Goal: Transaction & Acquisition: Download file/media

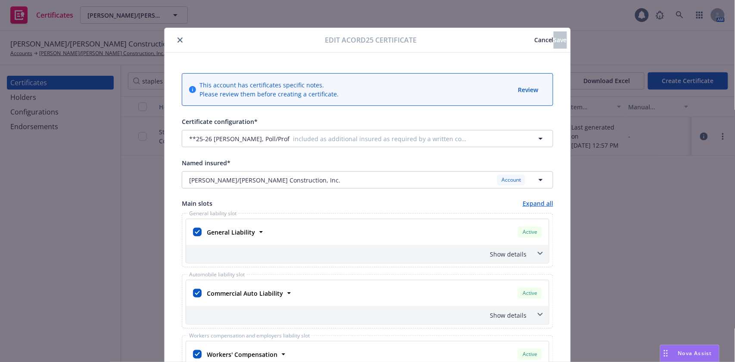
click at [534, 47] on button "Cancel" at bounding box center [543, 39] width 19 height 17
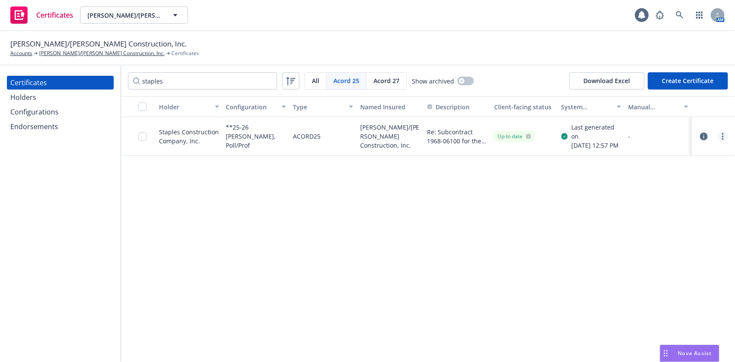
click at [720, 138] on link "more" at bounding box center [722, 136] width 10 height 10
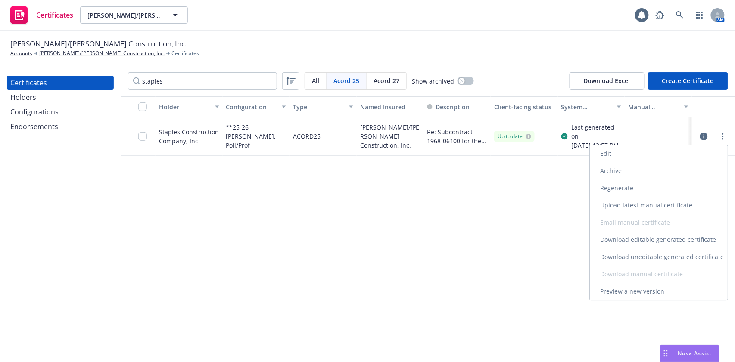
click at [677, 257] on link "Download uneditable generated certificate" at bounding box center [658, 256] width 138 height 17
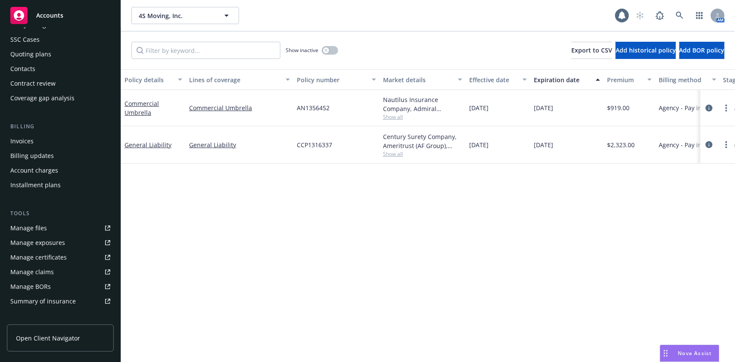
scroll to position [115, 0]
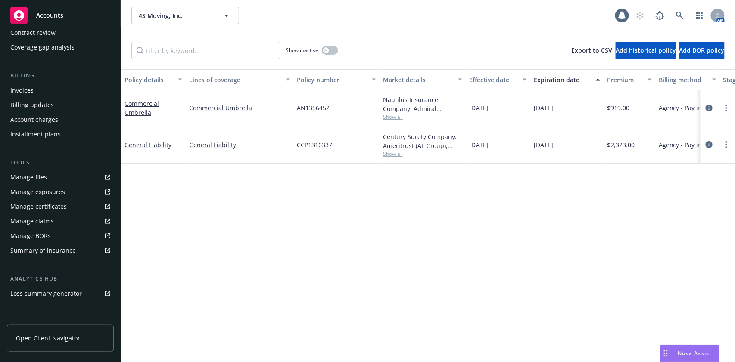
click at [55, 206] on div "Manage certificates" at bounding box center [38, 207] width 56 height 14
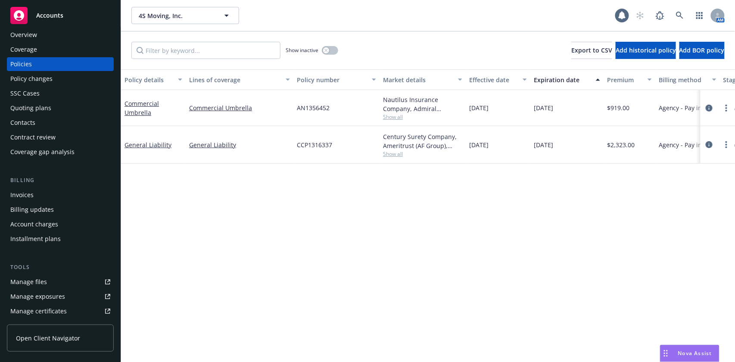
scroll to position [0, 0]
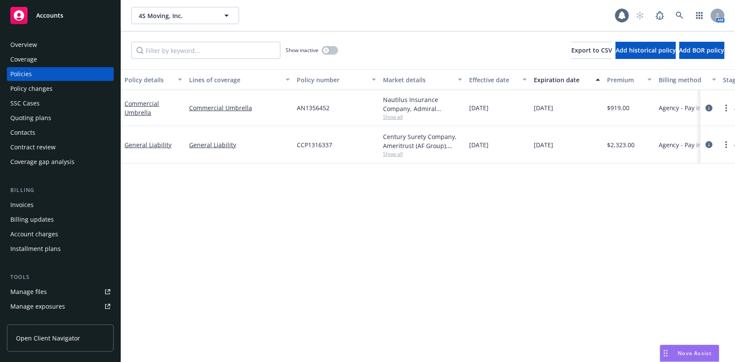
click at [56, 51] on div "Overview" at bounding box center [60, 45] width 100 height 14
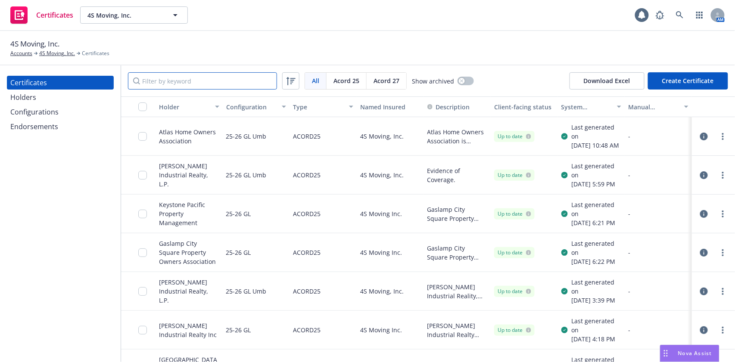
click at [168, 82] on input "Filter by keyword" at bounding box center [202, 80] width 149 height 17
paste input "Piazza Palermo OA c/o Action Property Management, Inc., 1501 Front Street San D…"
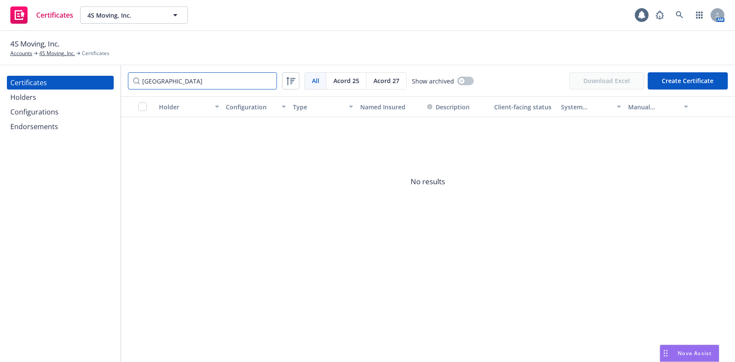
type input "Piazza Palermo"
click at [65, 100] on div "Holders" at bounding box center [60, 97] width 100 height 14
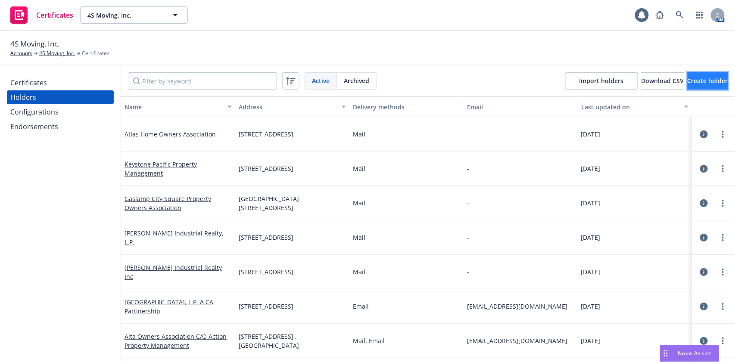
click at [687, 87] on button "Create holder" at bounding box center [707, 80] width 40 height 17
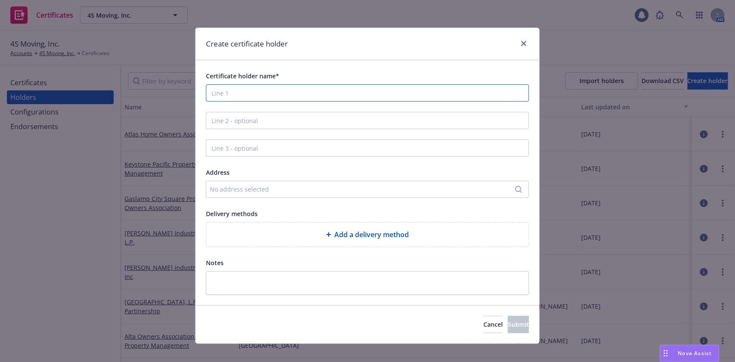
click at [370, 95] on input "Certificate holder name*" at bounding box center [367, 92] width 323 height 17
paste input "Piazza Palermo OA c/o Action Property Management, Inc., 1501 Front Street San D…"
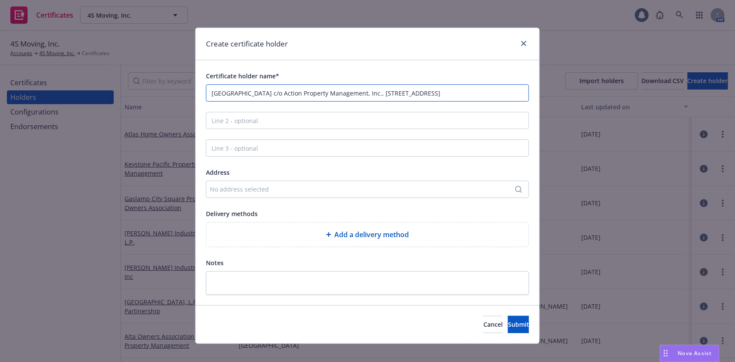
drag, startPoint x: 368, startPoint y: 95, endPoint x: 262, endPoint y: 95, distance: 105.9
click at [262, 95] on input "Piazza Palermo OA c/o Action Property Management, Inc., 1501 Front Street San D…" at bounding box center [367, 92] width 323 height 17
type input "Piazza Palermo OA , 1501 Front Street San Diego, CA 92101"
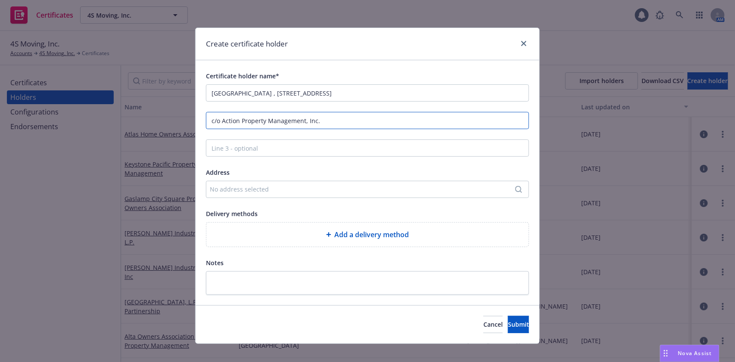
type input "c/o Action Property Management, Inc."
drag, startPoint x: 376, startPoint y: 97, endPoint x: 265, endPoint y: 102, distance: 111.7
click at [265, 102] on div "Certificate holder name* Piazza Palermo OA , 1501 Front Street San Diego, CA 92…" at bounding box center [367, 183] width 323 height 224
type input "Piazza Palermo OA"
click at [276, 192] on div "No address selected" at bounding box center [363, 189] width 307 height 9
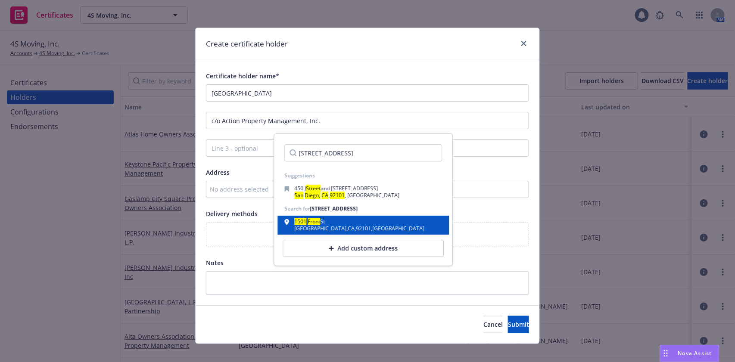
type input "1501 Front Street San Diego, CA 92101"
click at [343, 226] on div "San Diego , CA , 92101 , USA" at bounding box center [359, 228] width 130 height 5
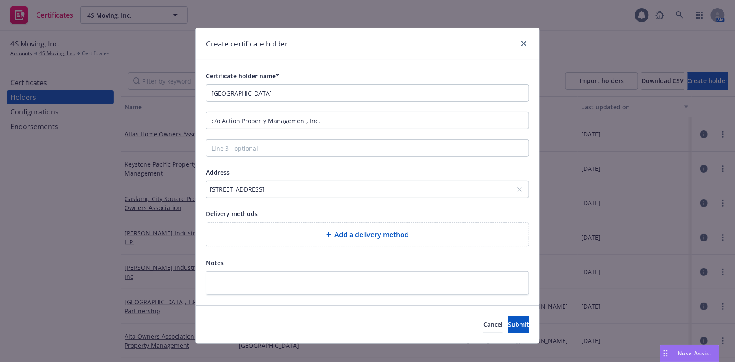
click at [328, 229] on div "Add a delivery method" at bounding box center [367, 234] width 308 height 10
select select "EMAIL"
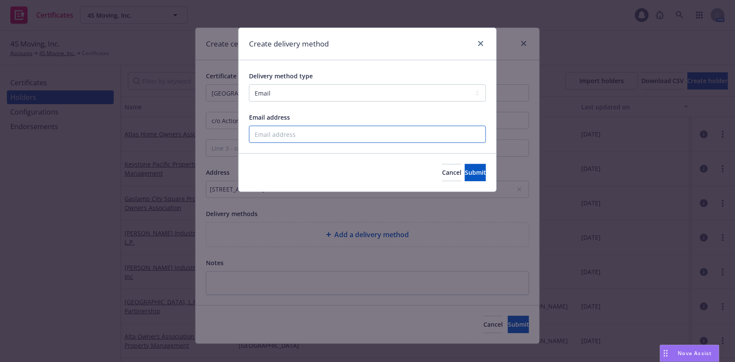
click at [289, 136] on input "Email address" at bounding box center [367, 134] width 237 height 17
paste input "anuraghari1@gmail.com"
type input "anuraghari1@gmail.com"
click at [465, 168] on span "Submit" at bounding box center [475, 172] width 21 height 8
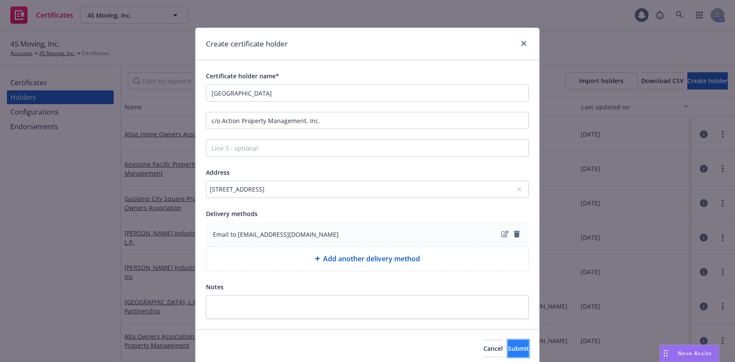
click at [508, 351] on span "Submit" at bounding box center [518, 348] width 21 height 8
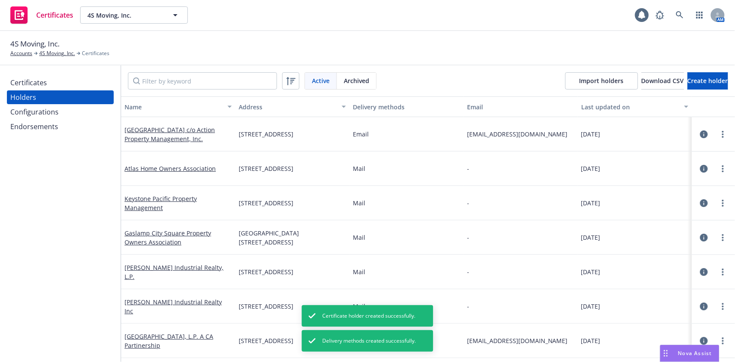
click at [56, 84] on div "Certificates" at bounding box center [60, 83] width 100 height 14
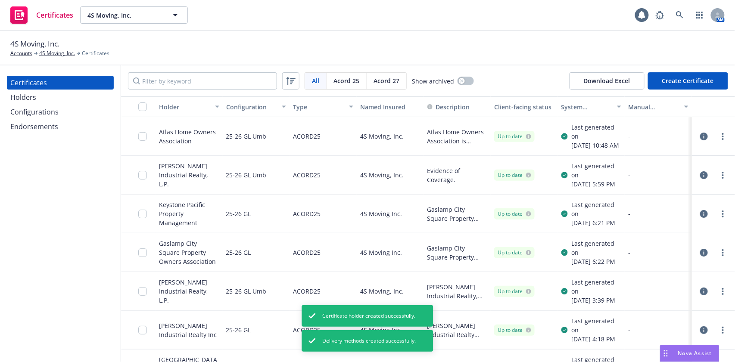
click at [697, 83] on button "Create Certificate" at bounding box center [688, 80] width 80 height 17
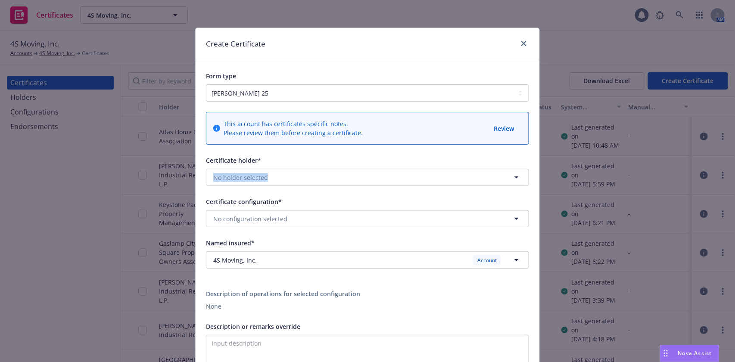
click at [296, 170] on div "Certificate holder* No holder selected" at bounding box center [367, 170] width 323 height 31
click at [295, 174] on button "No holder selected" at bounding box center [367, 177] width 323 height 17
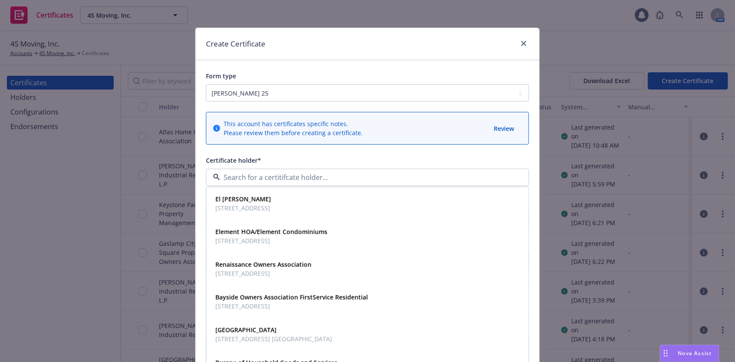
paste input "Piazza Palermo"
type input "Piazza Palermo"
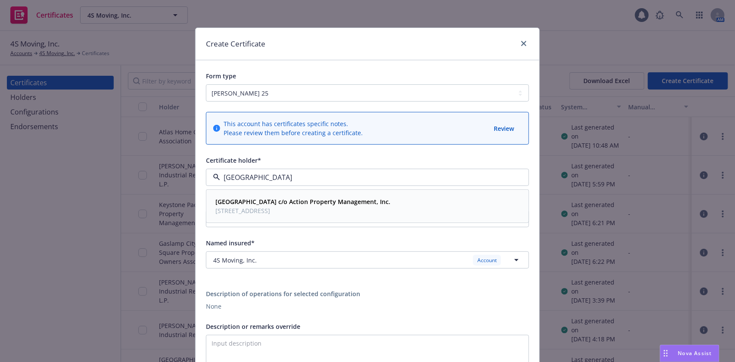
click at [287, 206] on span "Piazza Palermo OA c/o Action Property Management, Inc." at bounding box center [302, 201] width 175 height 9
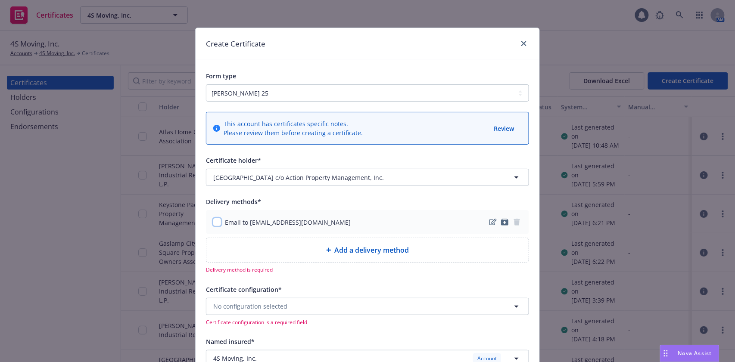
click at [214, 223] on input "checkbox" at bounding box center [217, 222] width 9 height 9
checkbox input "true"
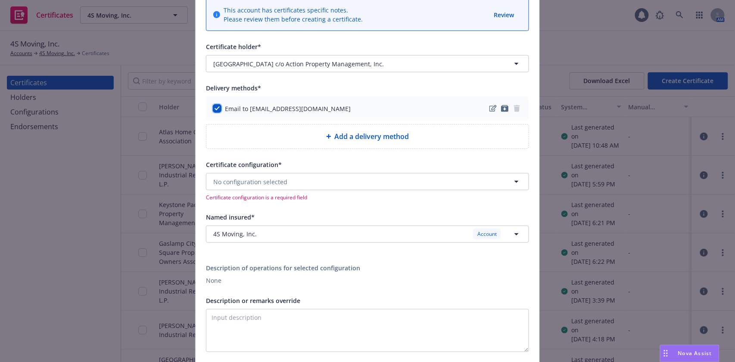
scroll to position [172, 0]
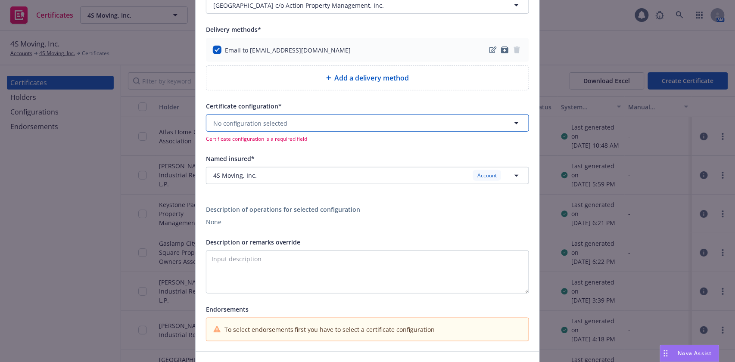
click at [272, 122] on span "No configuration selected" at bounding box center [250, 123] width 74 height 9
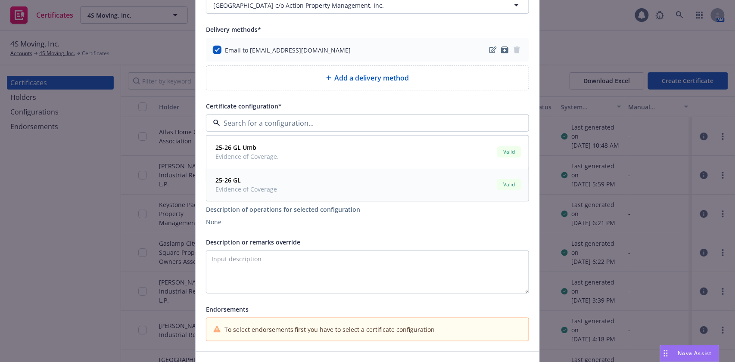
click at [273, 190] on div "25-26 GL Evidence of Coverage" at bounding box center [245, 185] width 67 height 22
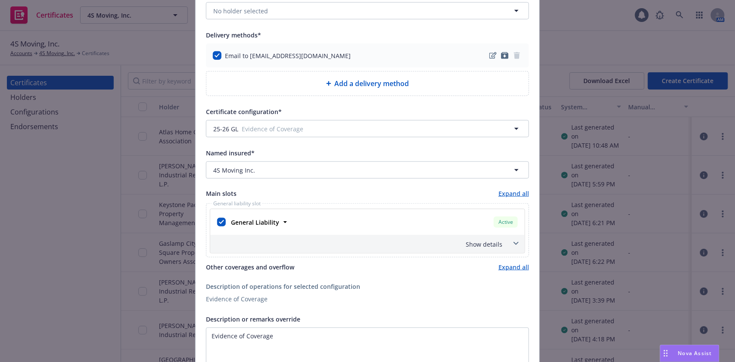
scroll to position [229, 0]
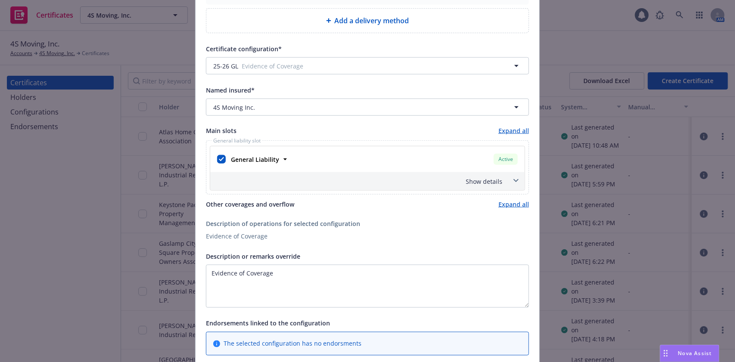
click at [396, 176] on div "Show details" at bounding box center [367, 181] width 314 height 18
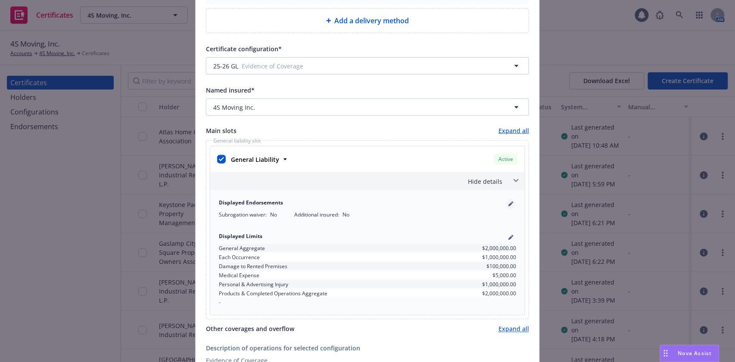
click at [509, 205] on link "pencil" at bounding box center [511, 204] width 10 height 10
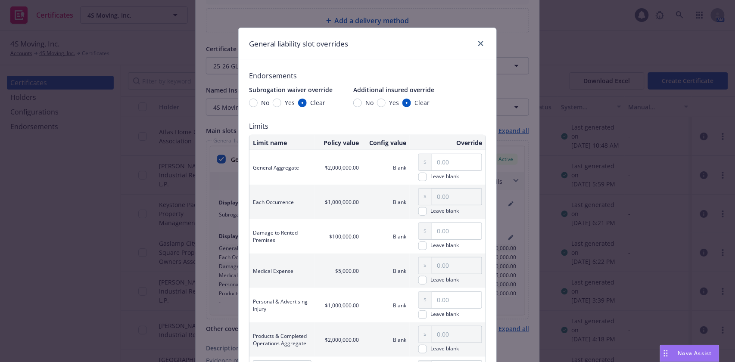
click at [379, 106] on div "Yes" at bounding box center [388, 102] width 22 height 9
click at [379, 106] on input "Yes" at bounding box center [381, 103] width 9 height 9
radio input "true"
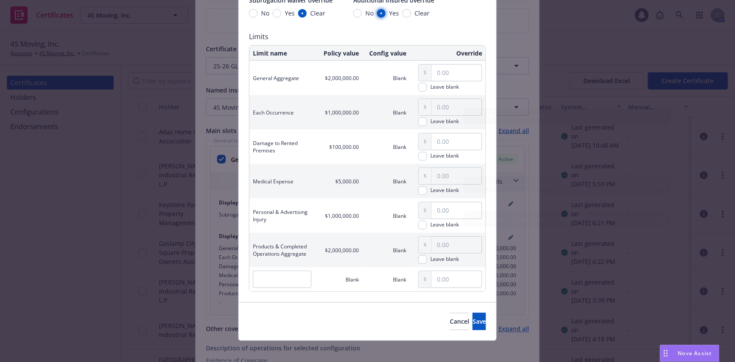
scroll to position [95, 0]
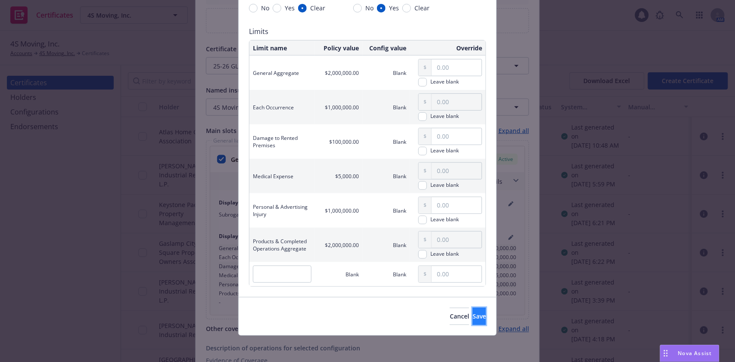
click at [472, 312] on span "Save" at bounding box center [478, 316] width 13 height 8
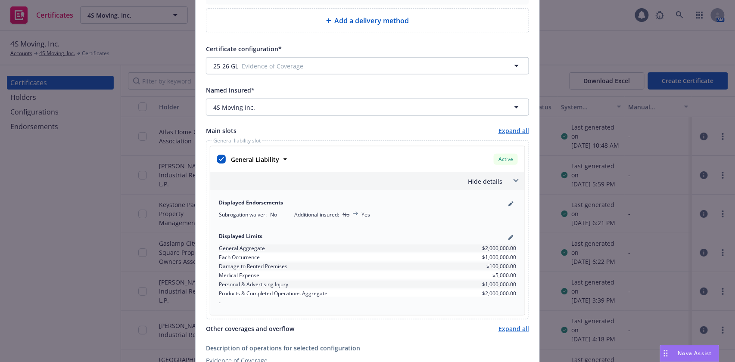
click at [456, 182] on div "Hide details" at bounding box center [357, 181] width 290 height 9
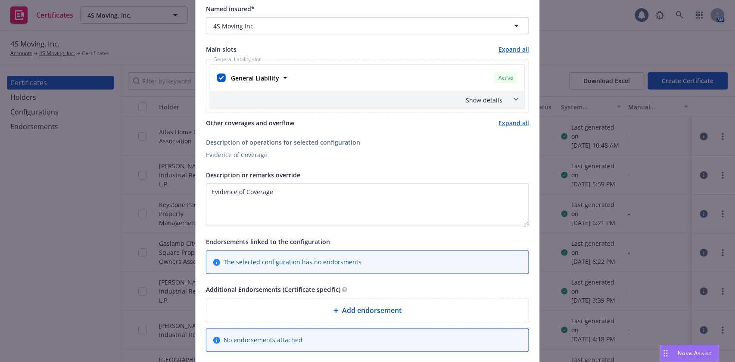
scroll to position [344, 0]
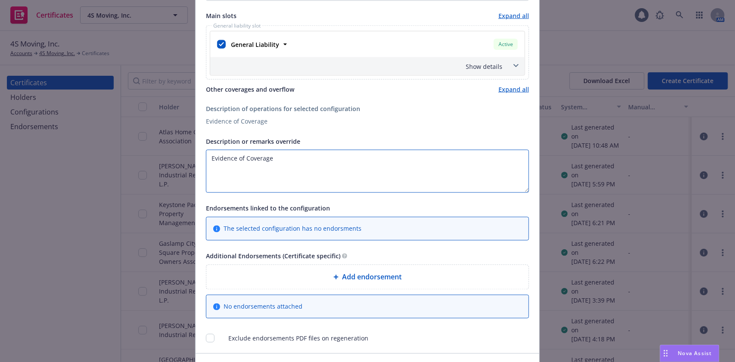
click at [291, 168] on textarea "Evidence of Coverage" at bounding box center [367, 171] width 323 height 43
paste textarea "Piazza Palermo OA c/o Action Property Management, Inc.,"
paste textarea "The Certificate Holder is included as an additional insured as required by a wr…"
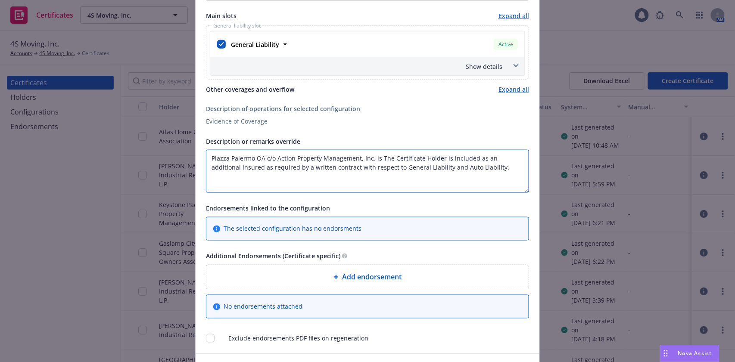
drag, startPoint x: 412, startPoint y: 169, endPoint x: 462, endPoint y: 168, distance: 50.8
click at [462, 168] on textarea "Piazza Palermo OA c/o Action Property Management, Inc. is The Certificate Holde…" at bounding box center [367, 171] width 323 height 43
drag, startPoint x: 443, startPoint y: 158, endPoint x: 375, endPoint y: 158, distance: 67.6
click at [375, 158] on textarea "Piazza Palermo OA c/o Action Property Management, Inc. is The Certificate Holde…" at bounding box center [367, 171] width 323 height 43
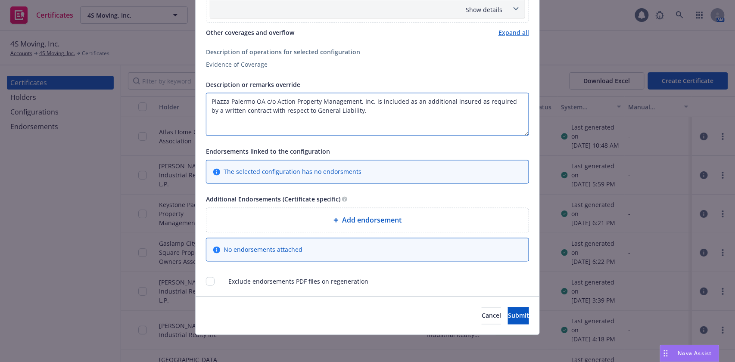
type textarea "Piazza Palermo OA c/o Action Property Management, Inc. is included as an additi…"
click at [361, 215] on span "Add endorsement" at bounding box center [371, 220] width 59 height 10
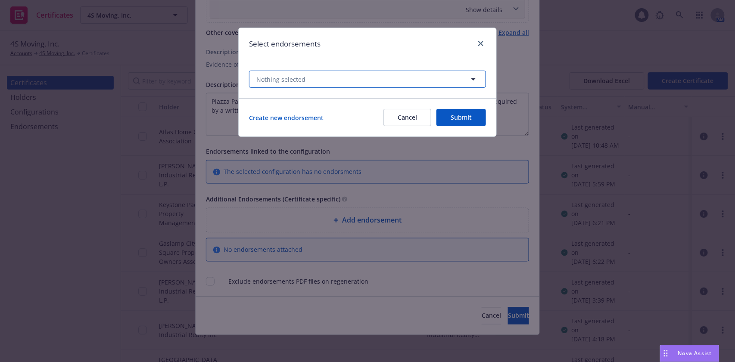
click at [305, 82] on button "Nothing selected" at bounding box center [367, 79] width 237 height 17
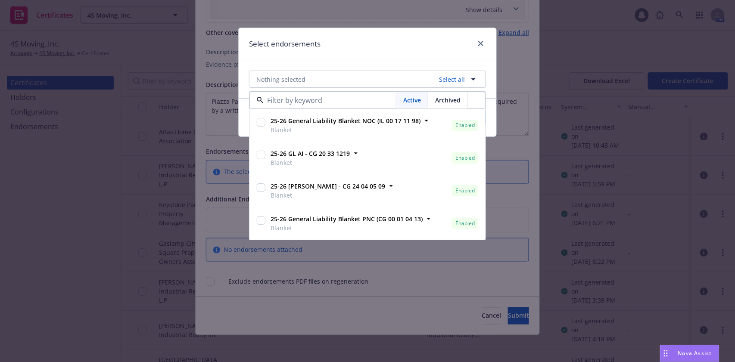
click at [260, 155] on input "checkbox" at bounding box center [261, 155] width 9 height 9
checkbox input "true"
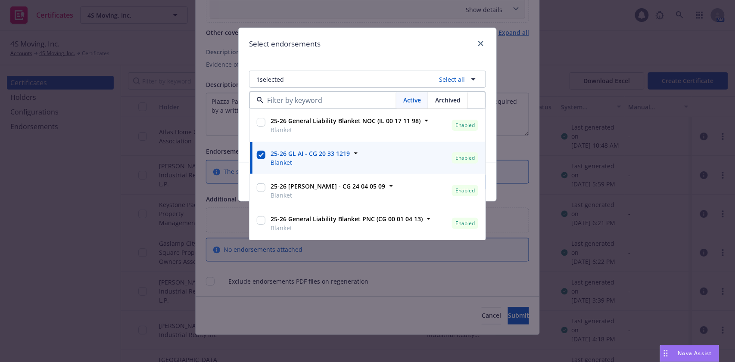
click at [332, 51] on div "Select endorsements" at bounding box center [367, 44] width 257 height 32
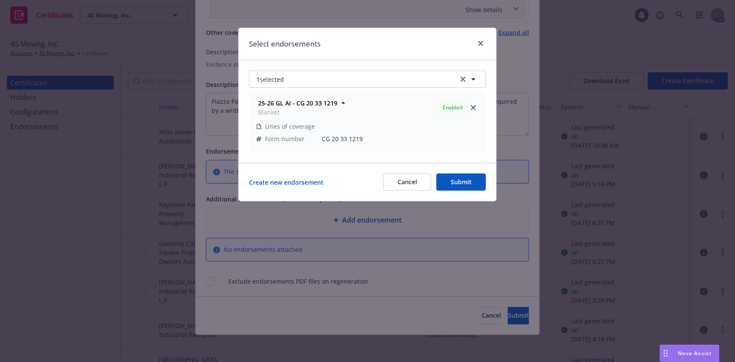
click at [458, 180] on button "Submit" at bounding box center [461, 182] width 50 height 17
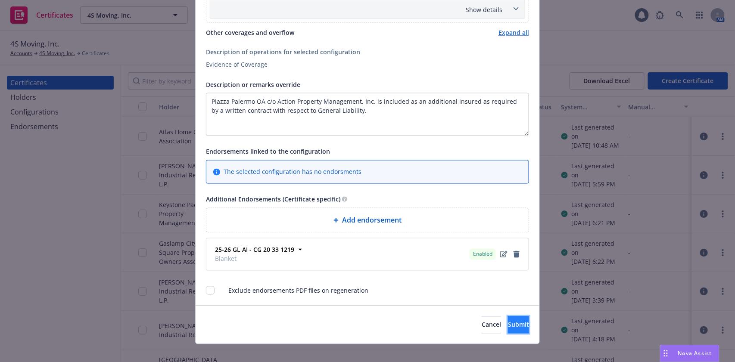
click at [508, 326] on span "Submit" at bounding box center [518, 325] width 21 height 8
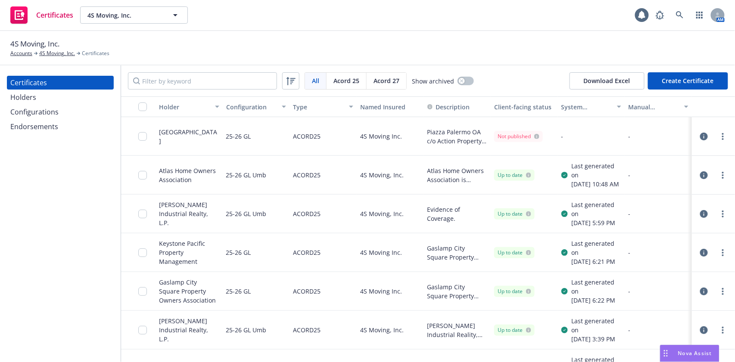
click at [717, 141] on div at bounding box center [722, 136] width 10 height 10
click at [722, 133] on circle "more" at bounding box center [723, 134] width 2 height 2
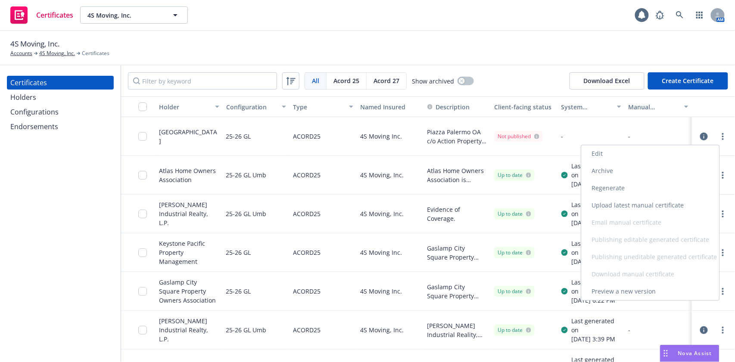
click at [664, 183] on link "Regenerate" at bounding box center [650, 188] width 138 height 17
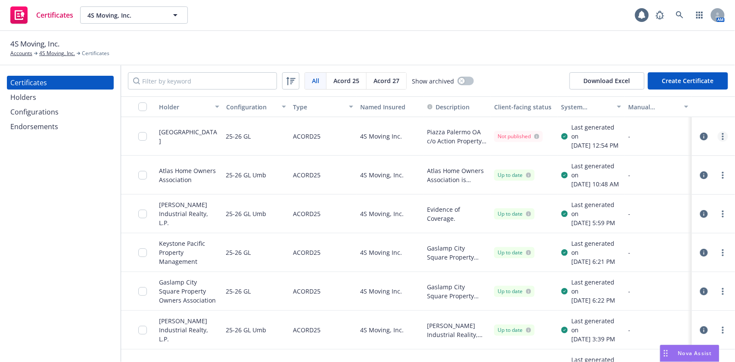
click at [717, 139] on link "more" at bounding box center [722, 136] width 10 height 10
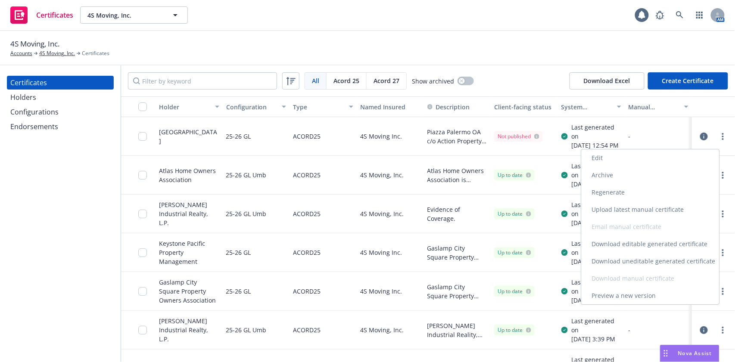
click at [655, 258] on link "Download uneditable generated certificate" at bounding box center [650, 261] width 138 height 17
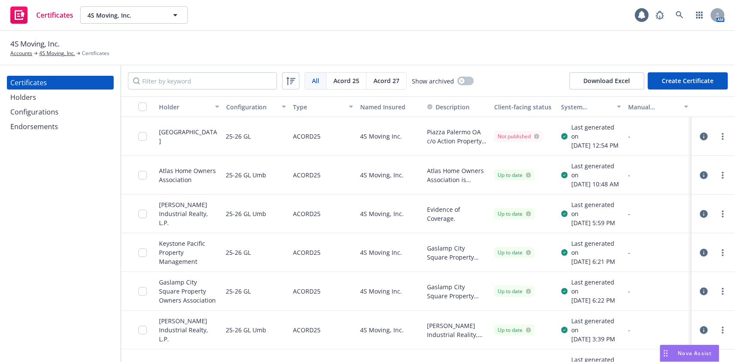
click at [143, 145] on div at bounding box center [145, 136] width 14 height 28
click at [143, 140] on input "checkbox" at bounding box center [142, 136] width 9 height 9
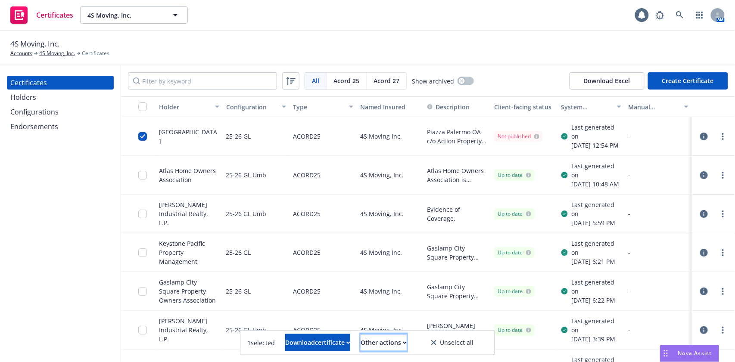
click at [406, 344] on div "Other actions" at bounding box center [383, 343] width 46 height 16
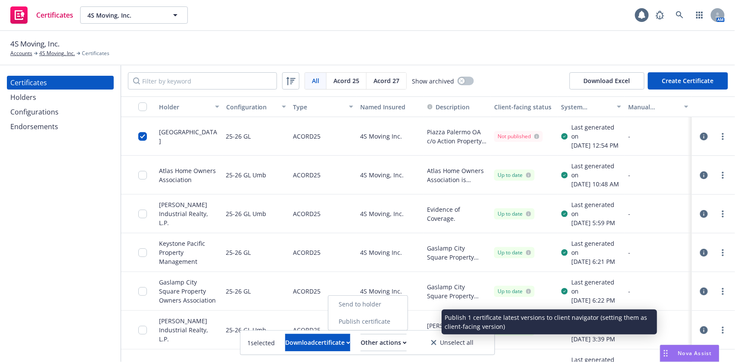
click at [404, 325] on link "Publish certificate" at bounding box center [367, 321] width 79 height 17
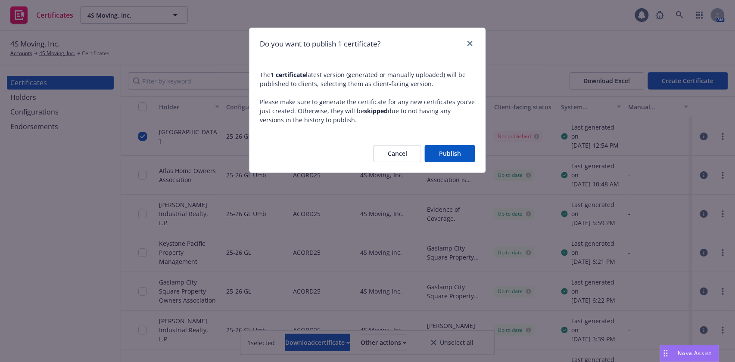
click at [447, 157] on button "Publish" at bounding box center [450, 153] width 50 height 17
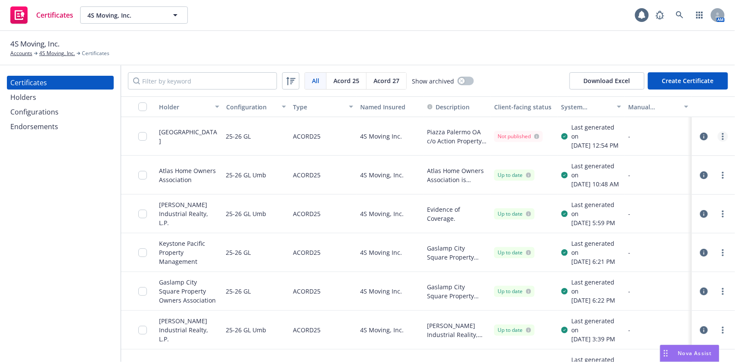
click at [722, 140] on icon "more" at bounding box center [723, 136] width 2 height 7
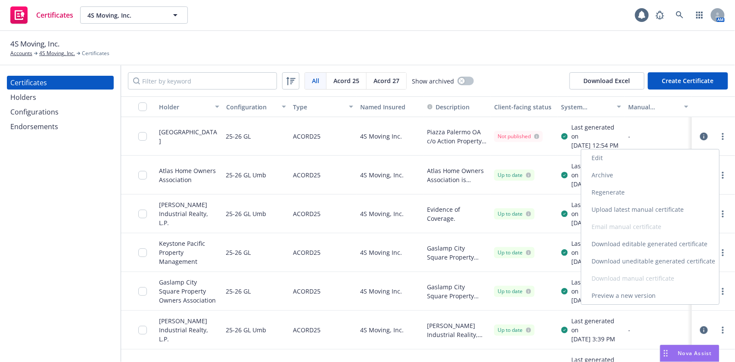
click at [670, 260] on link "Download uneditable generated certificate" at bounding box center [650, 261] width 138 height 17
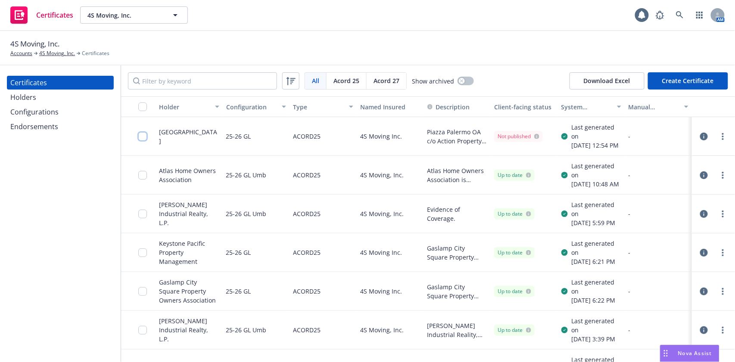
click at [139, 141] on input "checkbox" at bounding box center [142, 136] width 9 height 9
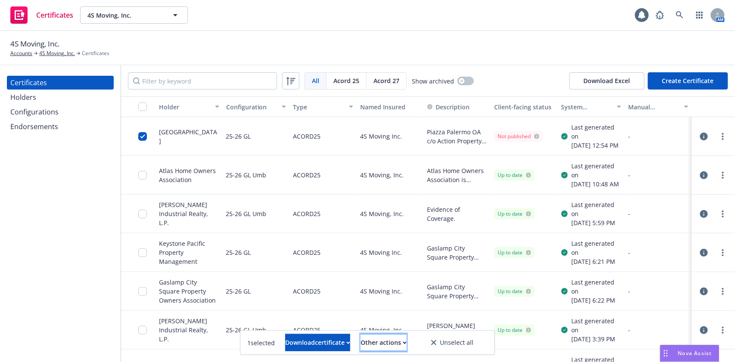
click at [396, 347] on div "Other actions" at bounding box center [383, 343] width 46 height 16
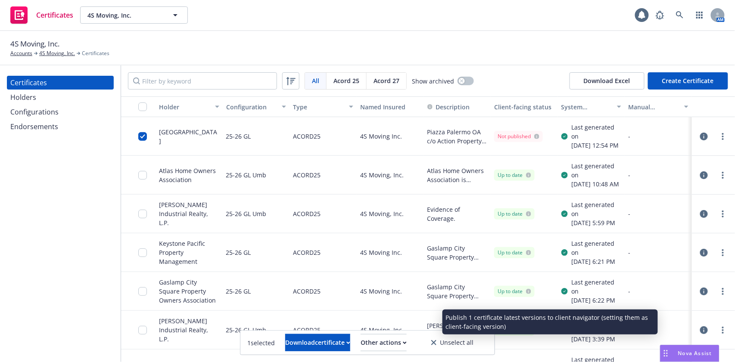
click at [394, 325] on link "Publish certificate" at bounding box center [367, 321] width 79 height 17
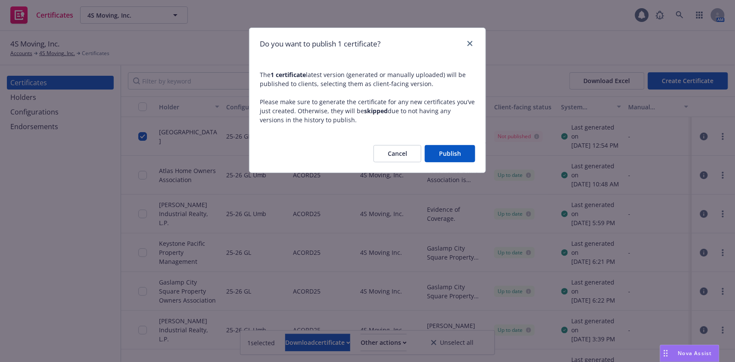
click at [458, 151] on button "Publish" at bounding box center [450, 153] width 50 height 17
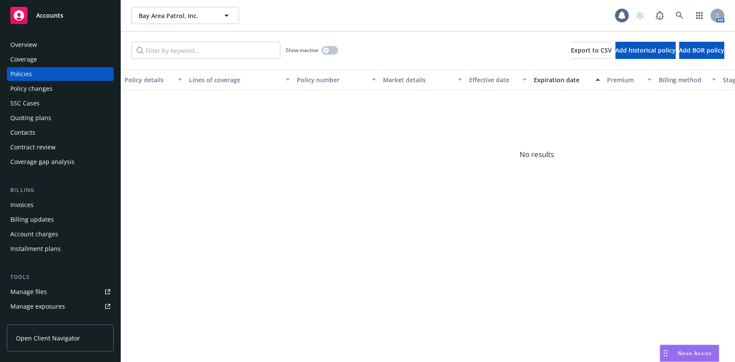
click at [49, 56] on div "Coverage" at bounding box center [60, 60] width 100 height 14
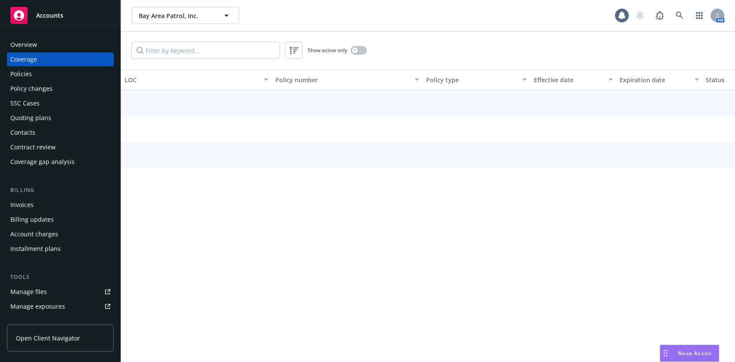
click at [49, 40] on div "Overview" at bounding box center [60, 45] width 100 height 14
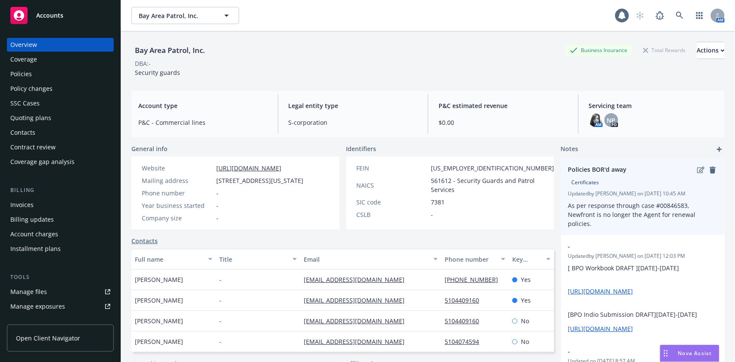
click at [697, 171] on icon "edit" at bounding box center [700, 170] width 7 height 7
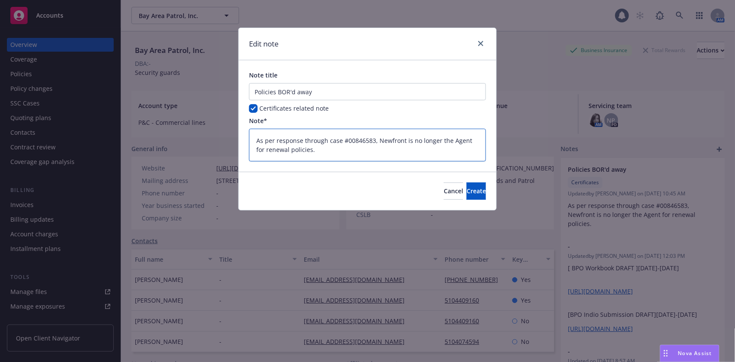
click at [356, 140] on textarea "As per response through case #00846583, Newfront is no longer the Agent for ren…" at bounding box center [367, 145] width 237 height 33
click at [443, 184] on button "Cancel" at bounding box center [452, 191] width 19 height 17
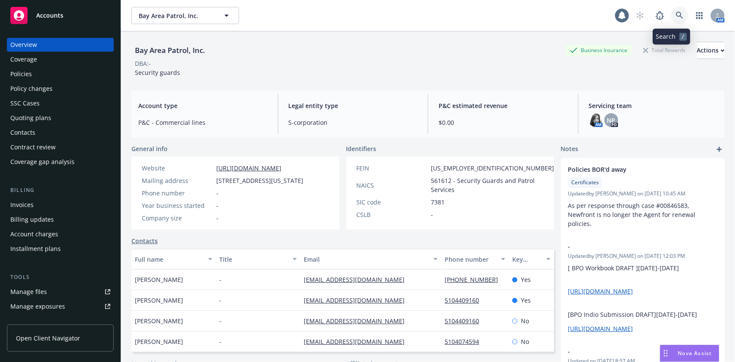
click at [675, 12] on link at bounding box center [679, 15] width 17 height 17
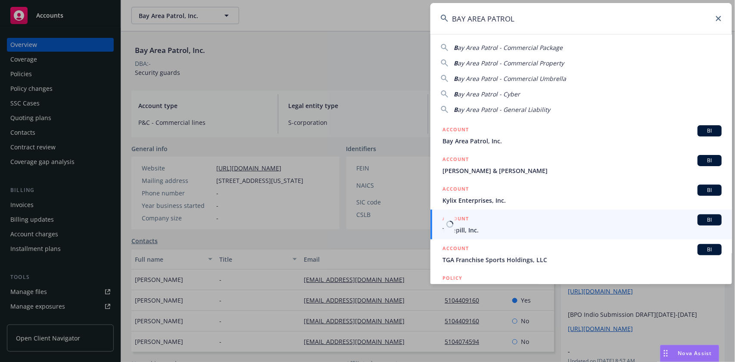
type input "BAY AREA PATROL"
click at [493, 222] on div "ACCOUNT BI" at bounding box center [581, 219] width 279 height 11
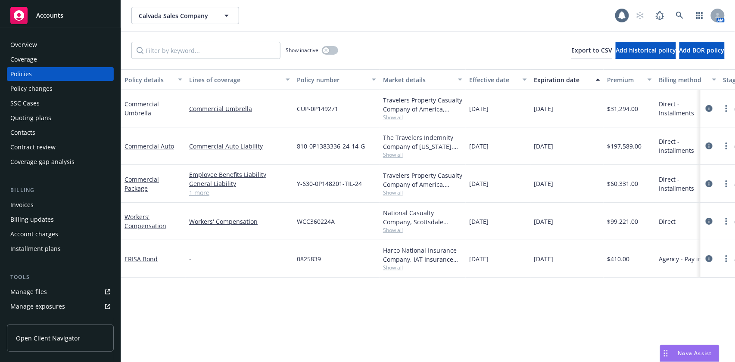
click at [101, 247] on div "Installment plans" at bounding box center [60, 249] width 100 height 14
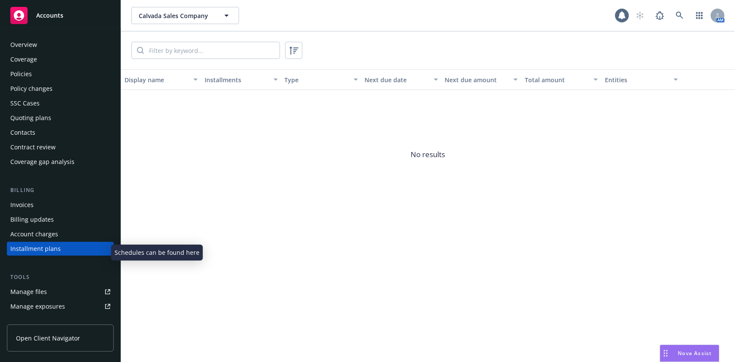
scroll to position [54, 0]
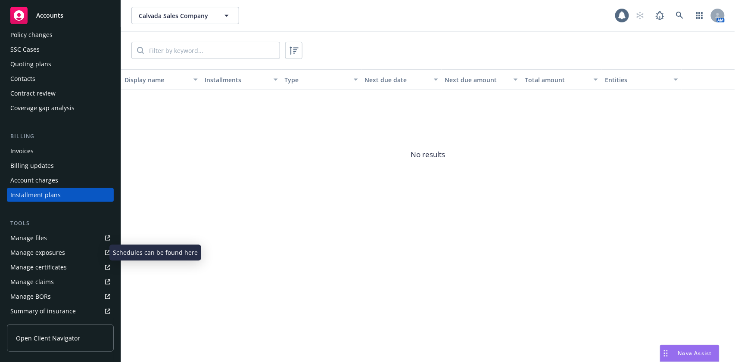
click at [101, 247] on link "Manage exposures" at bounding box center [60, 253] width 107 height 14
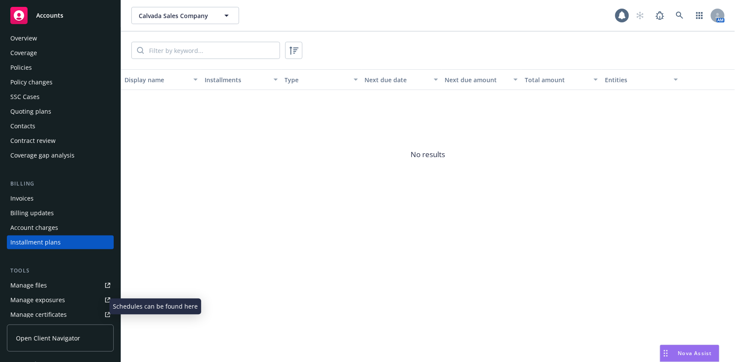
scroll to position [0, 0]
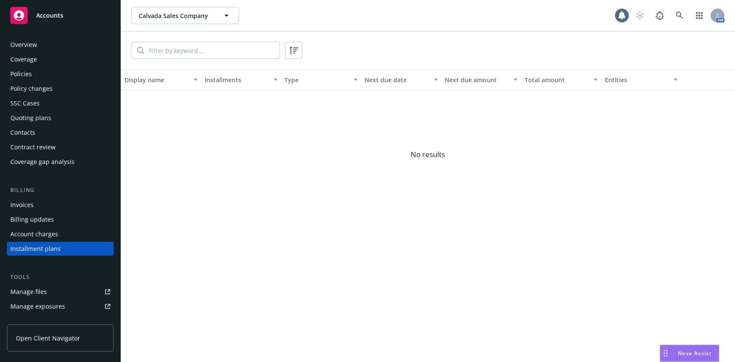
click at [45, 76] on div "Policies" at bounding box center [60, 74] width 100 height 14
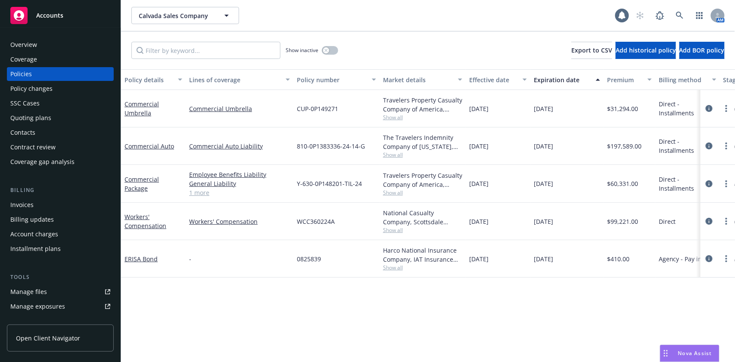
click at [53, 59] on div "Coverage" at bounding box center [60, 60] width 100 height 14
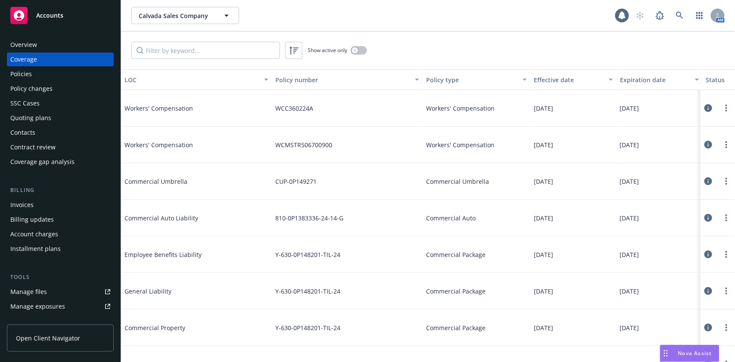
click at [629, 81] on div "Expiration date" at bounding box center [655, 79] width 70 height 9
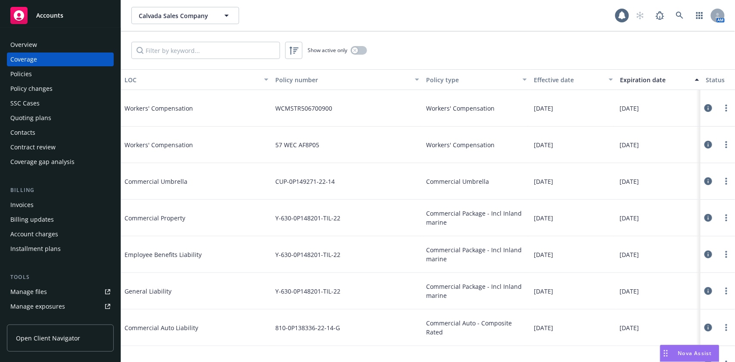
click at [632, 79] on div "Expiration date" at bounding box center [655, 79] width 70 height 9
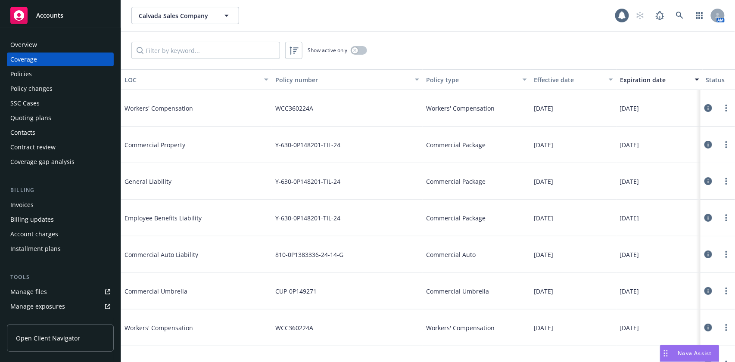
scroll to position [115, 0]
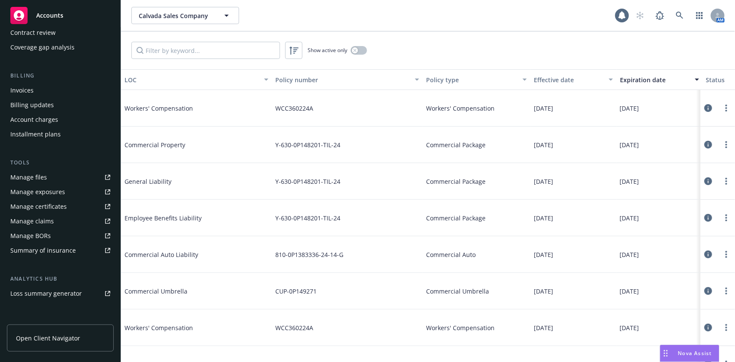
click at [50, 209] on div "Manage certificates" at bounding box center [38, 207] width 56 height 14
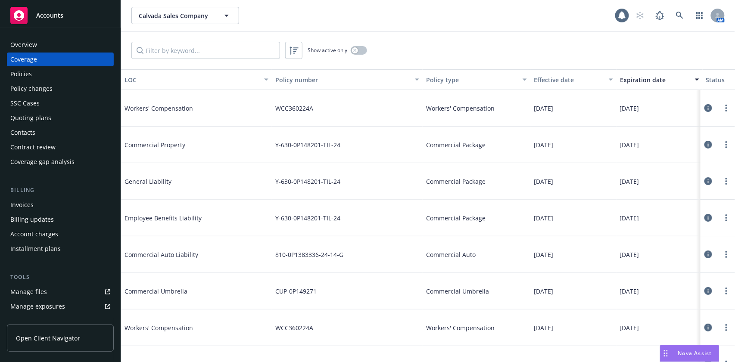
click at [52, 45] on div "Overview" at bounding box center [60, 45] width 100 height 14
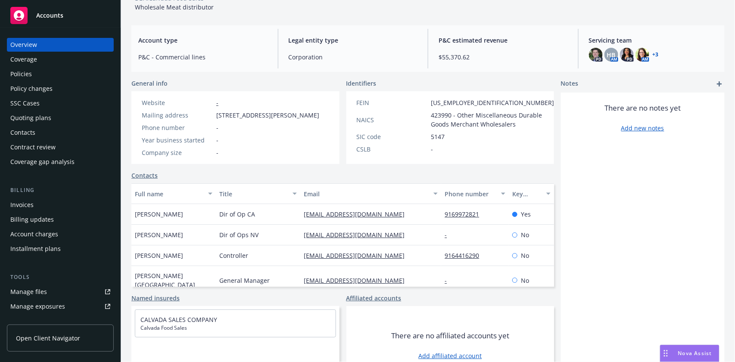
scroll to position [97, 0]
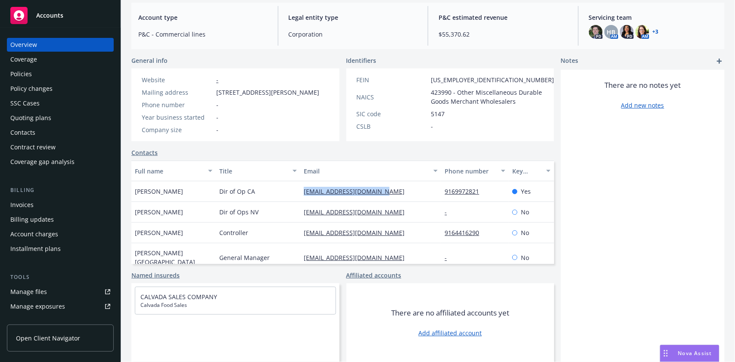
drag, startPoint x: 386, startPoint y: 194, endPoint x: 298, endPoint y: 200, distance: 88.5
click at [300, 200] on div "richorr@calvadafoods.com" at bounding box center [370, 191] width 141 height 21
copy link "richorr@calvadafoods.com"
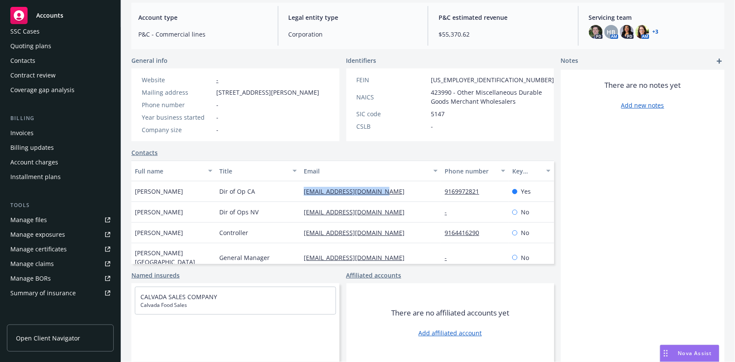
scroll to position [172, 0]
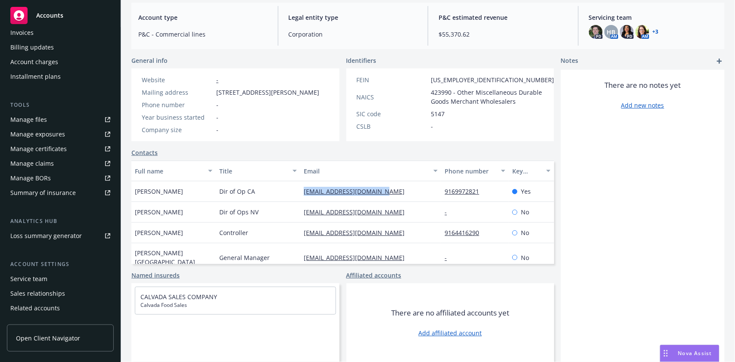
click at [46, 277] on div "Service team" at bounding box center [28, 279] width 37 height 14
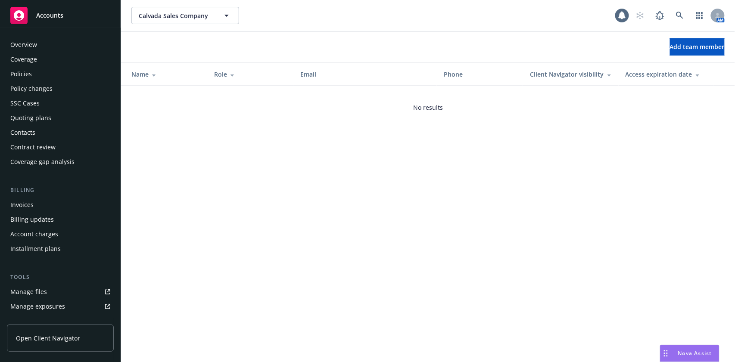
scroll to position [198, 0]
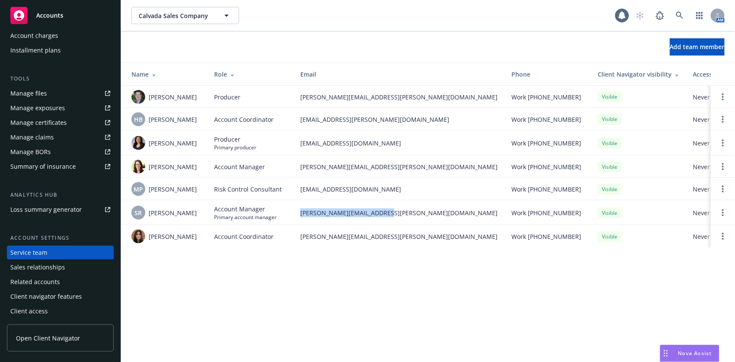
drag, startPoint x: 393, startPoint y: 213, endPoint x: 301, endPoint y: 217, distance: 92.2
click at [301, 217] on span "sabrina.ramos@newfront.com" at bounding box center [398, 212] width 197 height 9
copy span "sabrina.ramos@newfront.com"
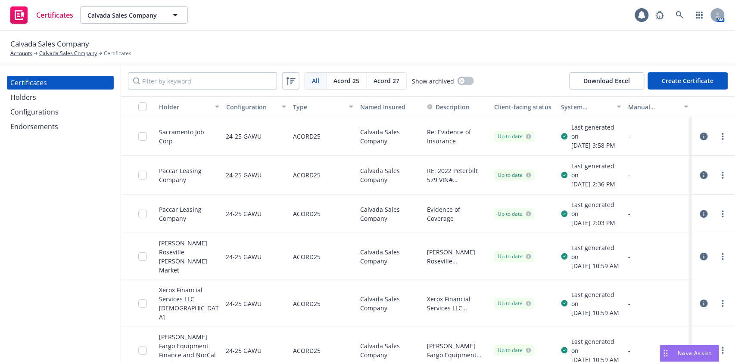
click at [70, 115] on div "Configurations" at bounding box center [60, 112] width 100 height 14
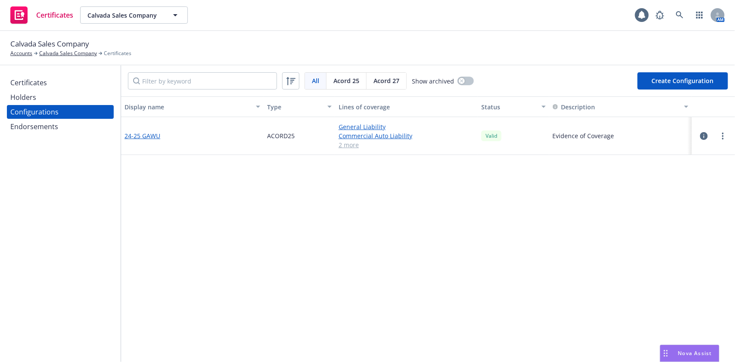
click at [146, 137] on link "24-25 GAWU" at bounding box center [142, 135] width 36 height 9
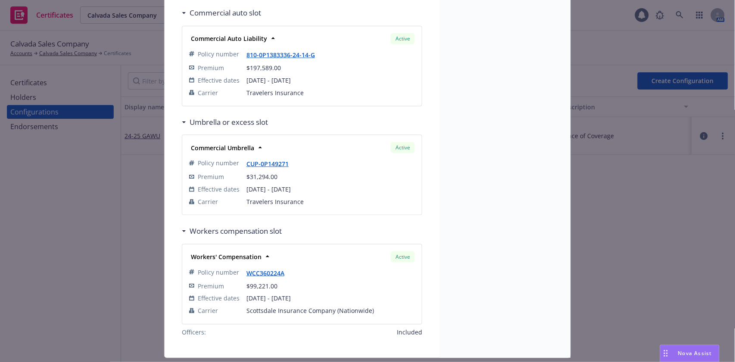
scroll to position [278, 0]
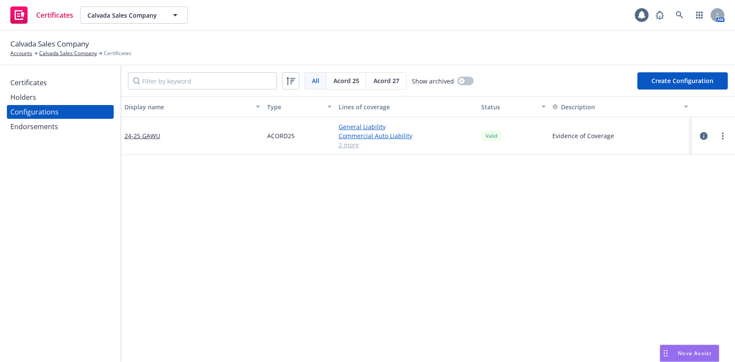
click at [66, 88] on div "Certificates" at bounding box center [60, 83] width 100 height 14
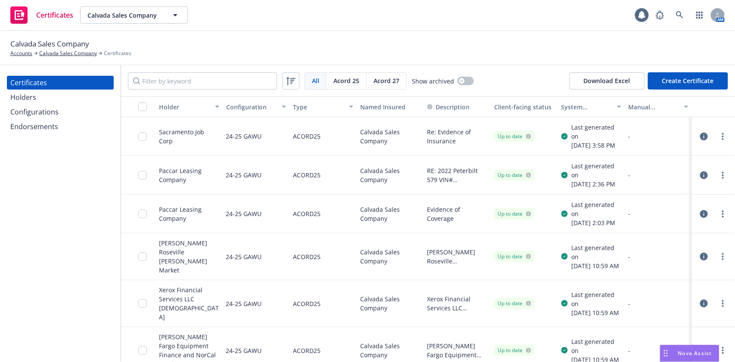
click at [621, 79] on button "Download Excel" at bounding box center [606, 80] width 75 height 17
drag, startPoint x: 97, startPoint y: 38, endPoint x: 11, endPoint y: 40, distance: 86.1
click at [11, 40] on div "Calvada Sales Company Accounts Calvada Sales Company Certificates" at bounding box center [70, 47] width 121 height 19
copy span "Calvada Sales Company"
